Goal: Transaction & Acquisition: Purchase product/service

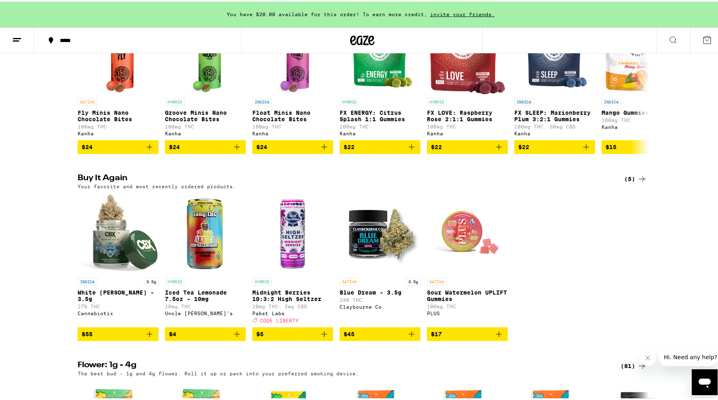
scroll to position [687, 0]
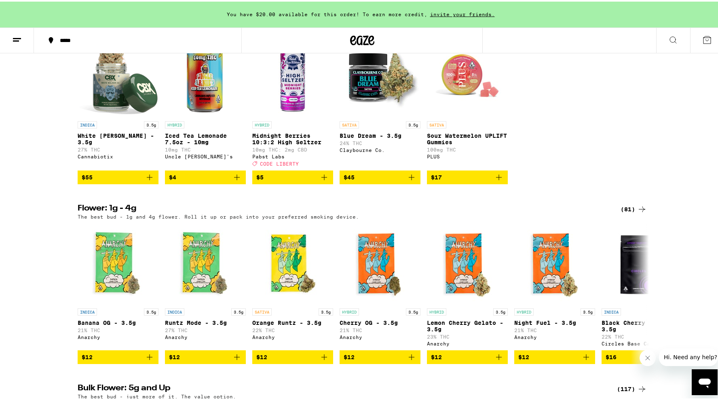
click at [628, 213] on div "(81)" at bounding box center [634, 208] width 26 height 10
